Goal: Task Accomplishment & Management: Complete application form

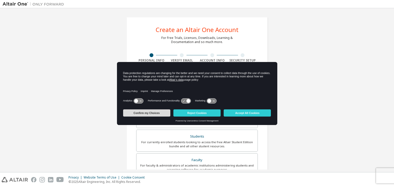
click at [153, 112] on button "Confirm my Choices" at bounding box center [146, 113] width 47 height 7
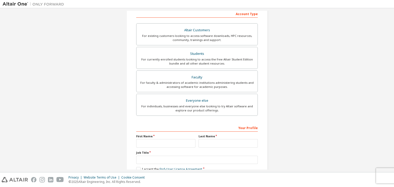
scroll to position [112, 0]
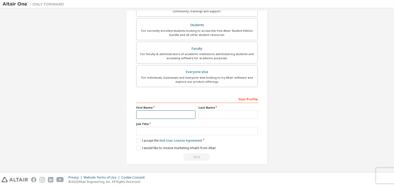
click at [151, 115] on input "text" at bounding box center [165, 115] width 59 height 8
type input "******"
type input "*"
click at [139, 129] on input "text" at bounding box center [197, 131] width 122 height 8
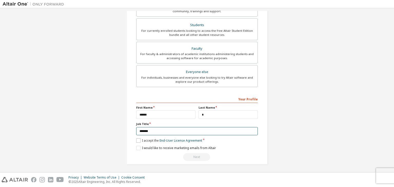
type input "*******"
click at [137, 140] on label "I accept the End-User License Agreement" at bounding box center [169, 141] width 66 height 4
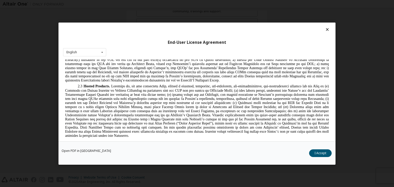
scroll to position [480, 0]
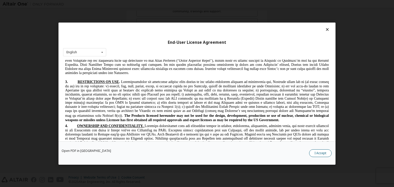
click at [320, 154] on button "I Accept" at bounding box center [320, 154] width 23 height 8
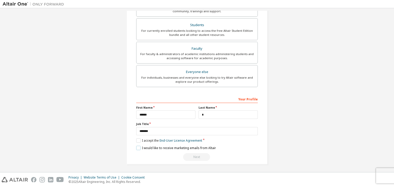
click at [137, 147] on label "I would like to receive marketing emails from Altair" at bounding box center [176, 148] width 80 height 4
click at [138, 147] on label "I would like to receive marketing emails from Altair" at bounding box center [176, 148] width 80 height 4
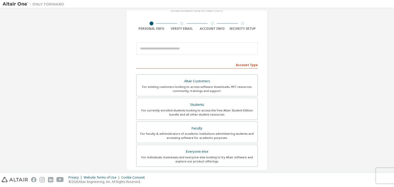
scroll to position [52, 0]
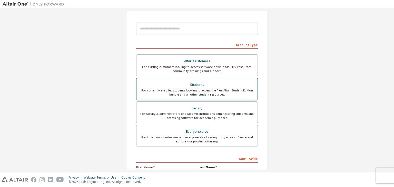
click at [193, 80] on label "Students For currently enrolled students looking to access the free Altair Stud…" at bounding box center [197, 89] width 122 height 22
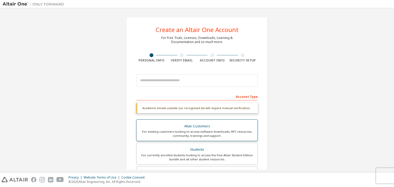
scroll to position [72, 0]
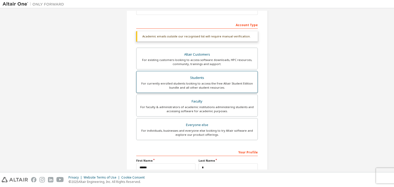
click at [195, 88] on div "For currently enrolled students looking to access the free Altair Student Editi…" at bounding box center [197, 86] width 115 height 8
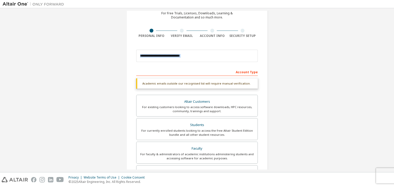
drag, startPoint x: 177, startPoint y: 73, endPoint x: 168, endPoint y: 51, distance: 24.1
click at [168, 51] on form "This is a federated email. No need to register a new account. You should be abl…" at bounding box center [197, 154] width 122 height 214
click at [168, 51] on input "email" at bounding box center [197, 56] width 122 height 12
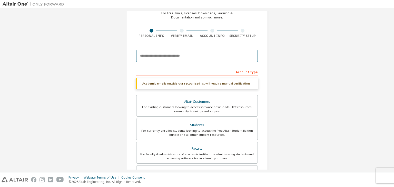
paste input "**********"
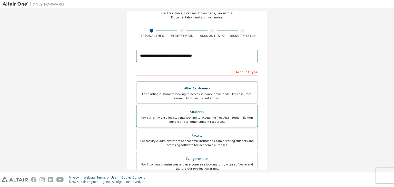
scroll to position [112, 0]
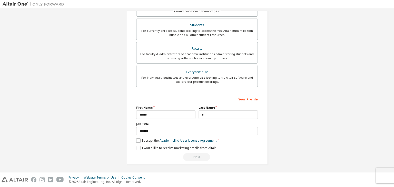
type input "**********"
click at [136, 141] on label "I accept the Academic End-User License Agreement" at bounding box center [176, 141] width 80 height 4
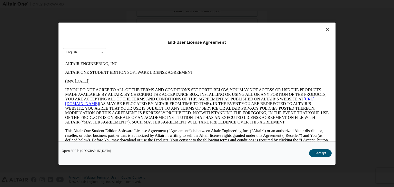
scroll to position [0, 0]
click at [316, 152] on button "I Accept" at bounding box center [320, 154] width 23 height 8
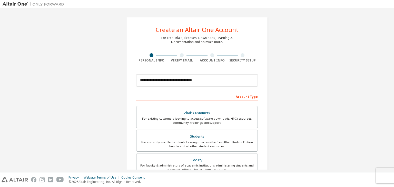
scroll to position [112, 0]
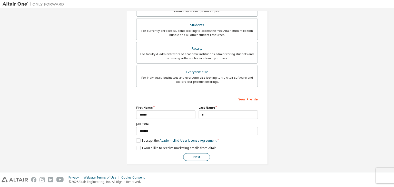
click at [195, 155] on button "Next" at bounding box center [196, 158] width 27 height 8
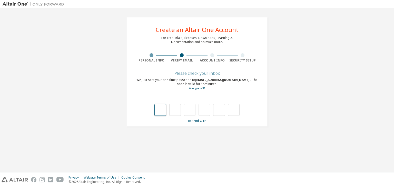
type input "*"
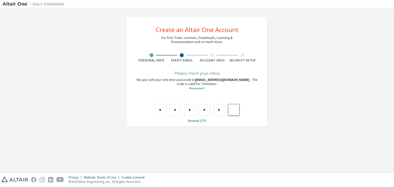
type input "*"
